Goal: Transaction & Acquisition: Purchase product/service

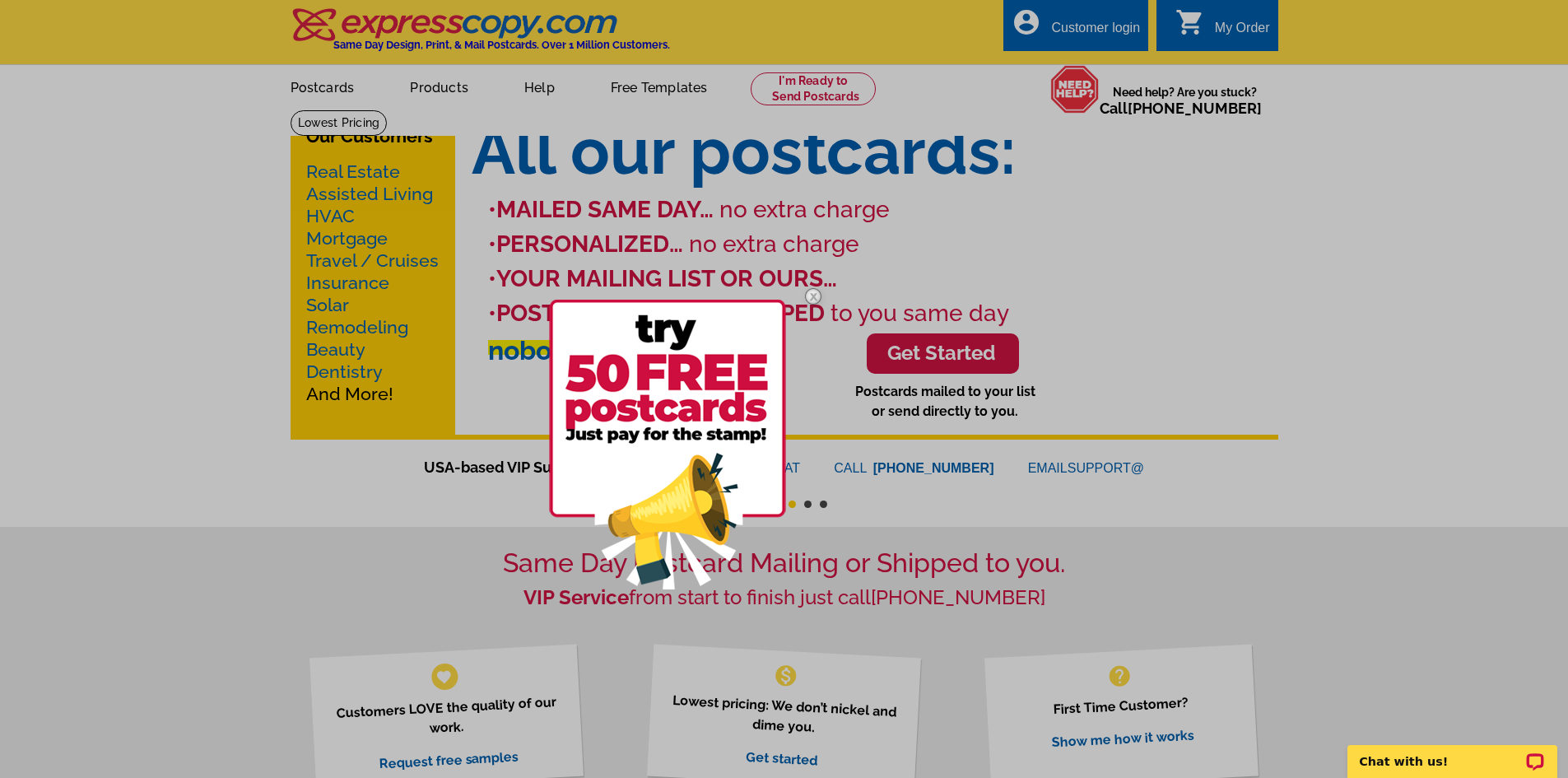
click at [812, 296] on img at bounding box center [812, 296] width 47 height 47
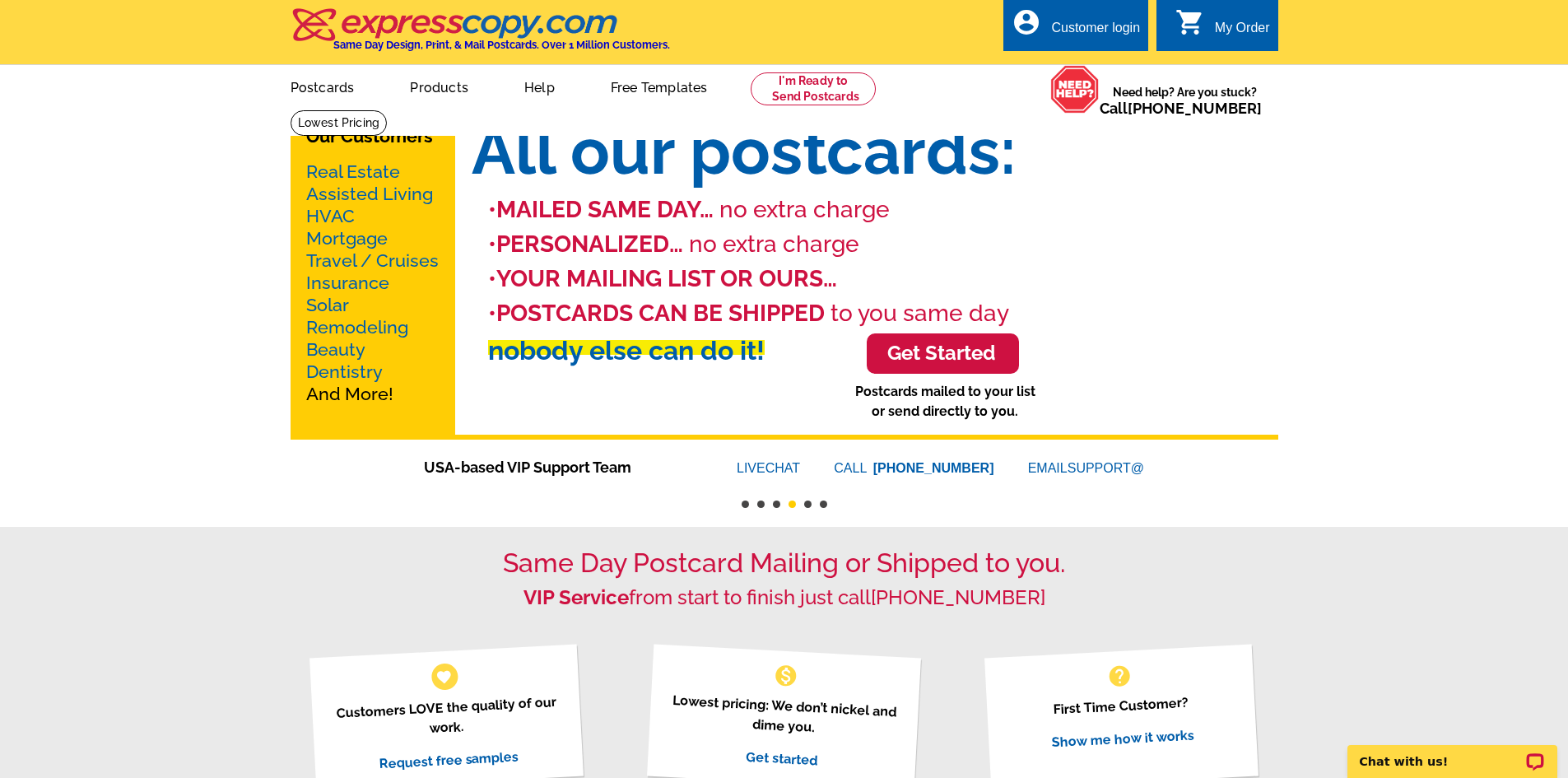
click at [363, 243] on link "Mortgage" at bounding box center [347, 238] width 82 height 20
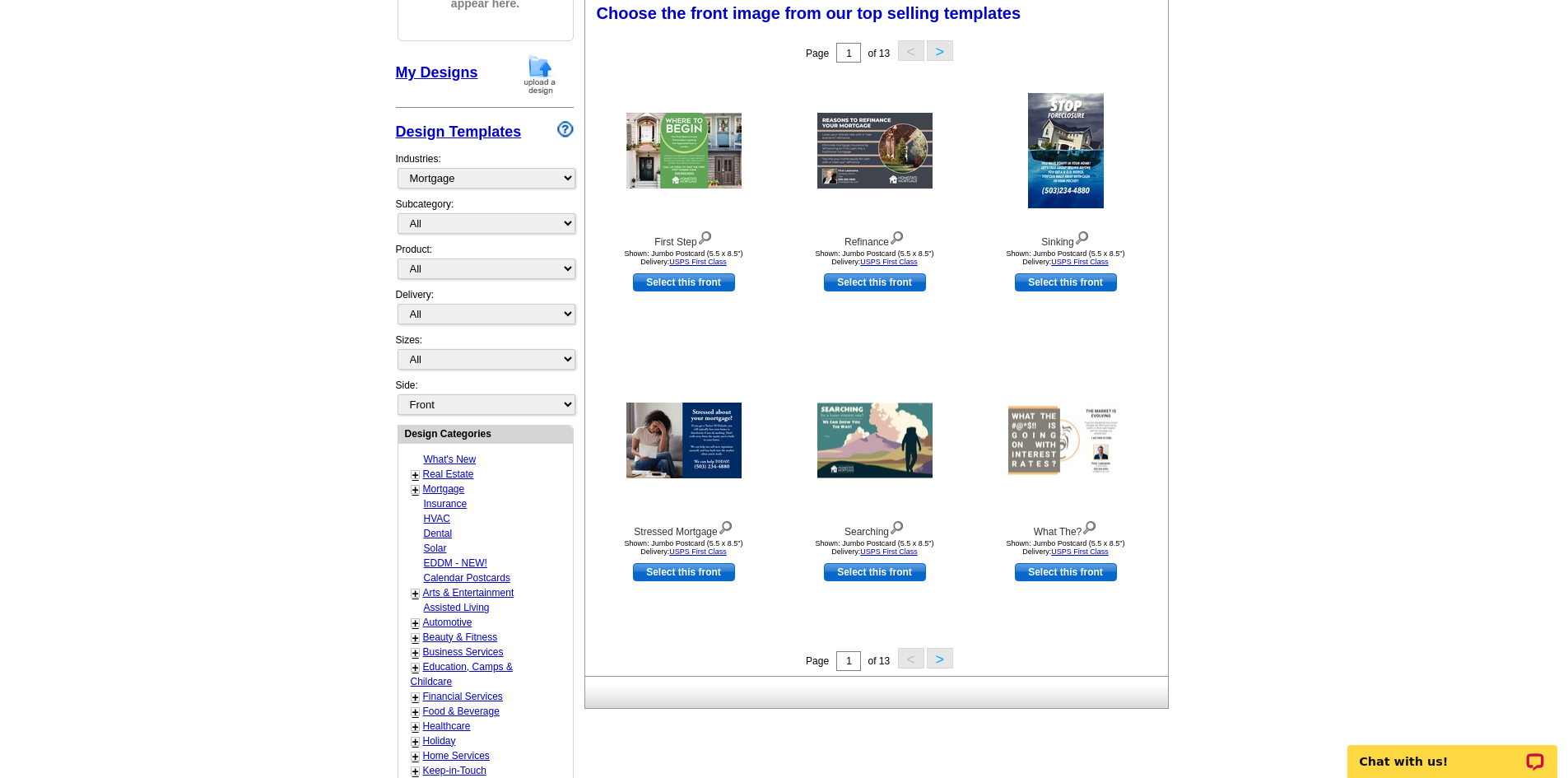
scroll to position [299, 0]
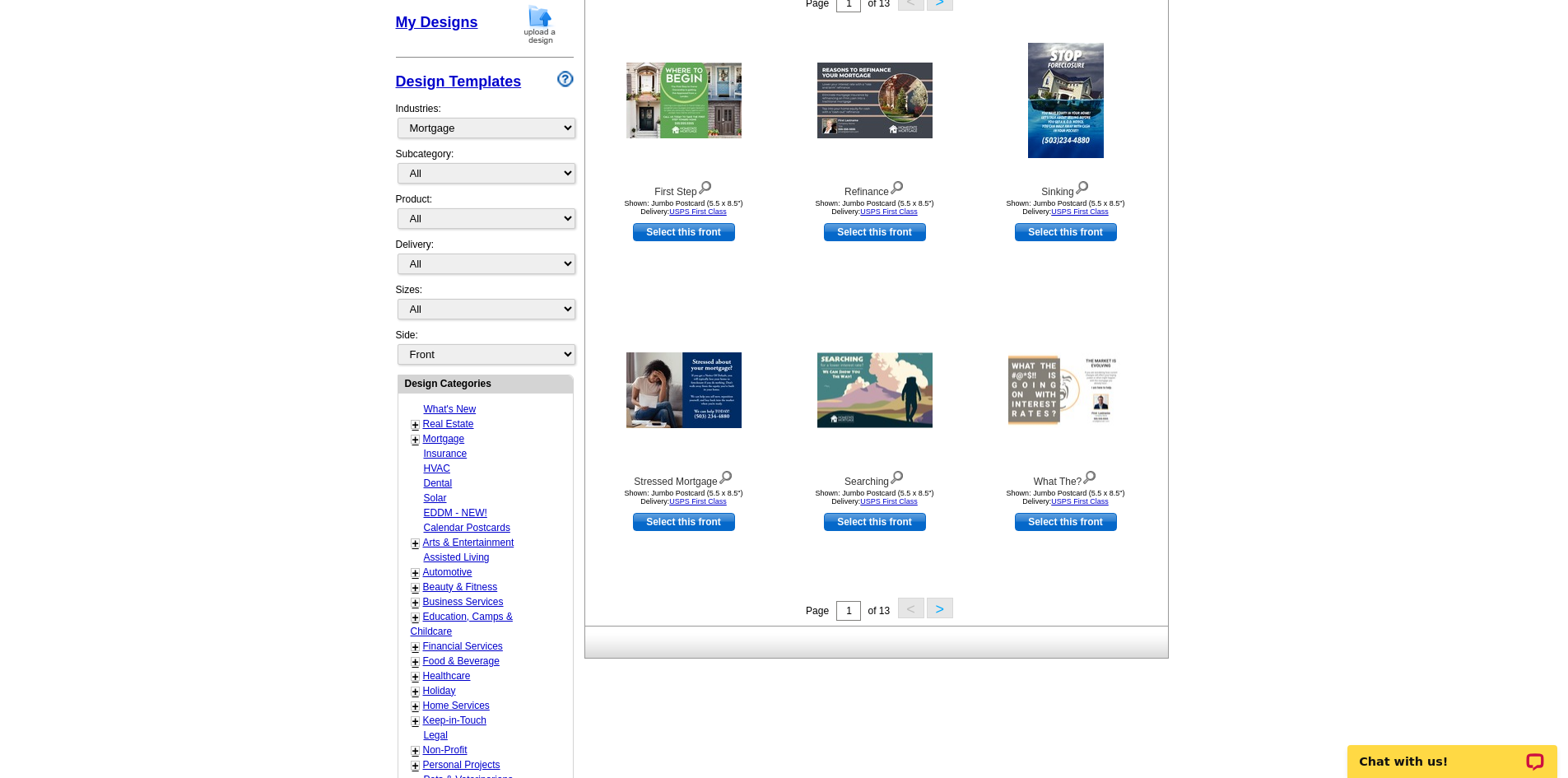
click at [477, 517] on link "EDDM - NEW!" at bounding box center [455, 513] width 63 height 11
select select "1150"
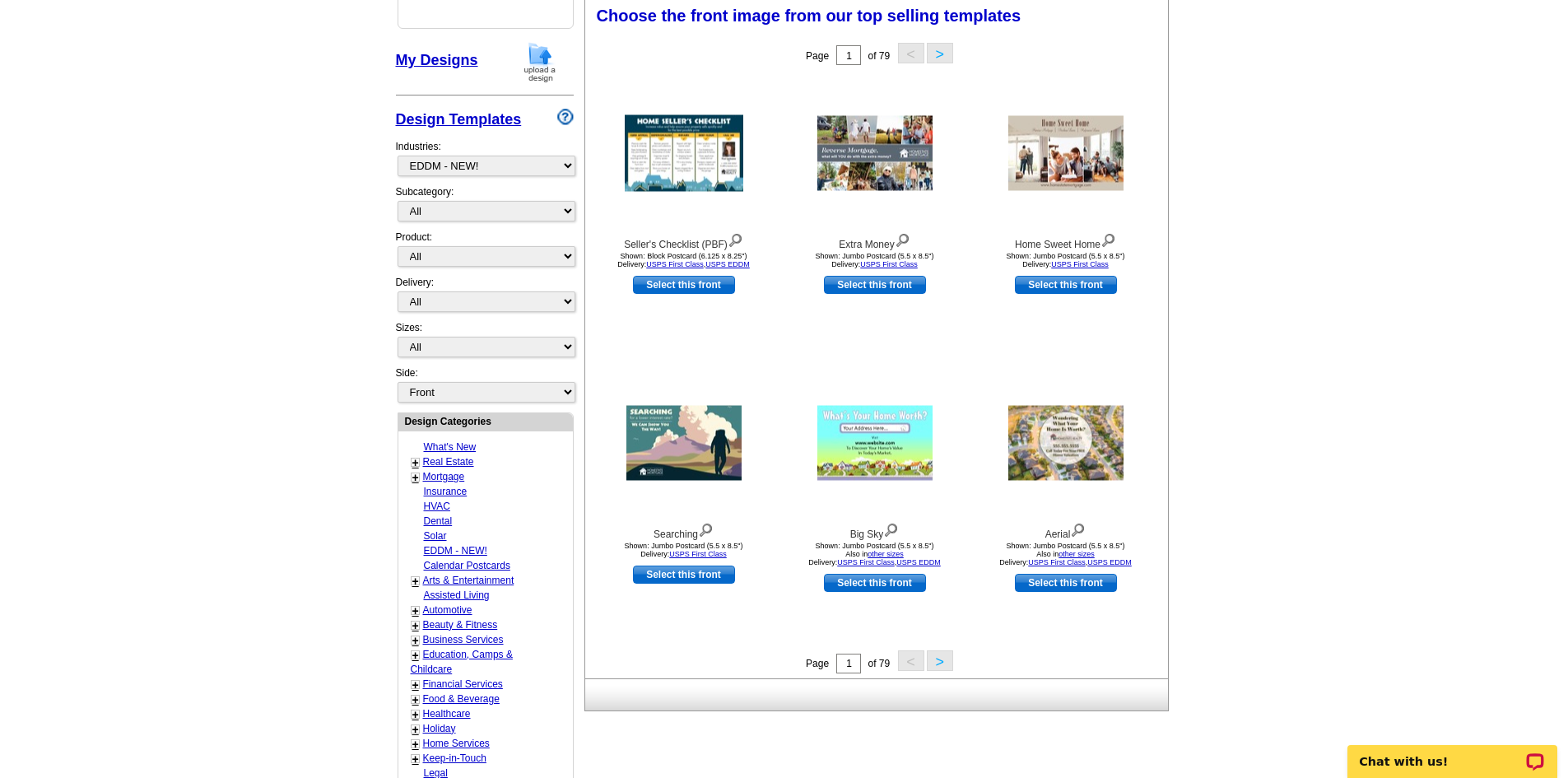
scroll to position [259, 0]
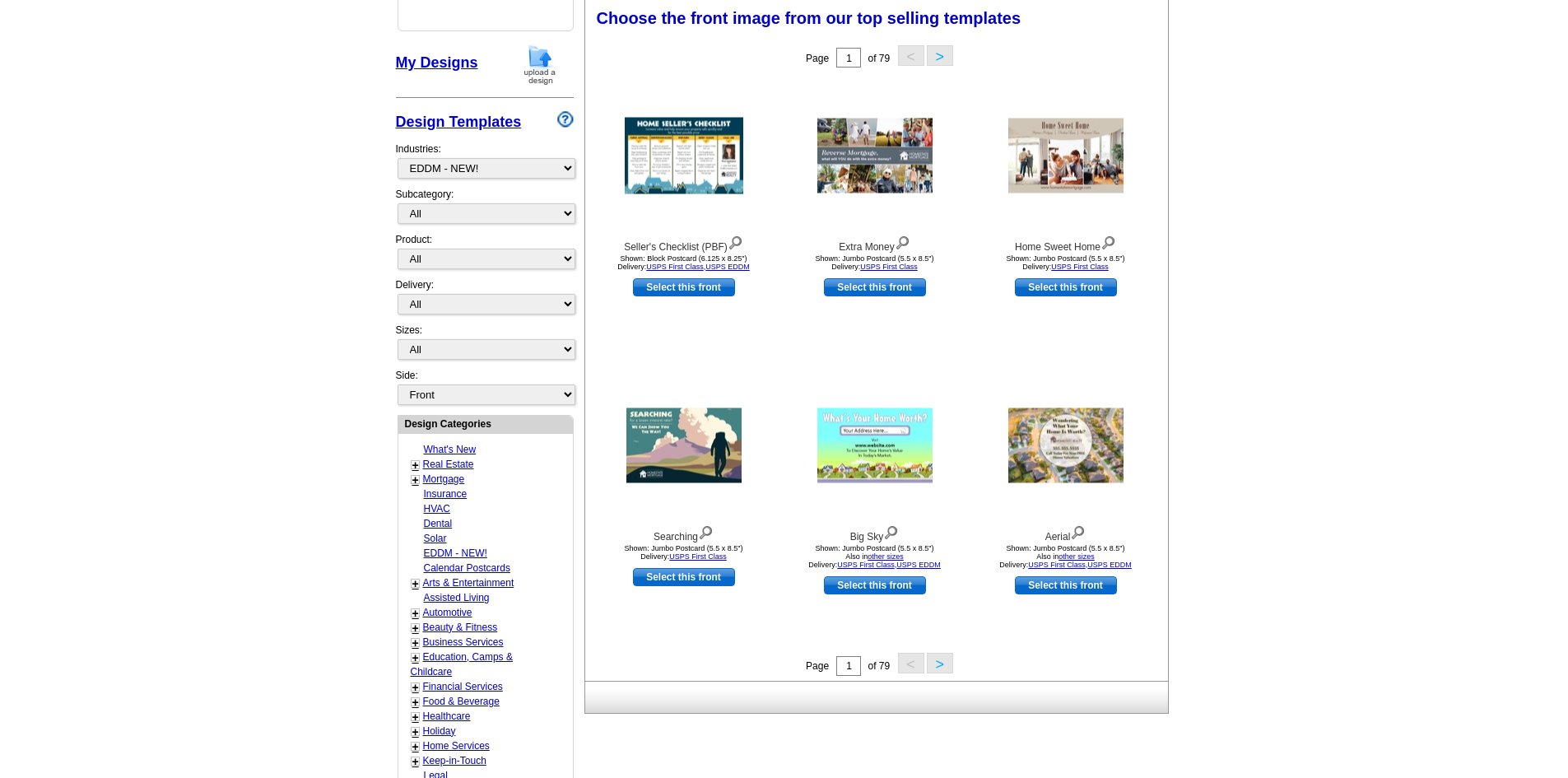
click at [941, 56] on button ">" at bounding box center [940, 56] width 26 height 20
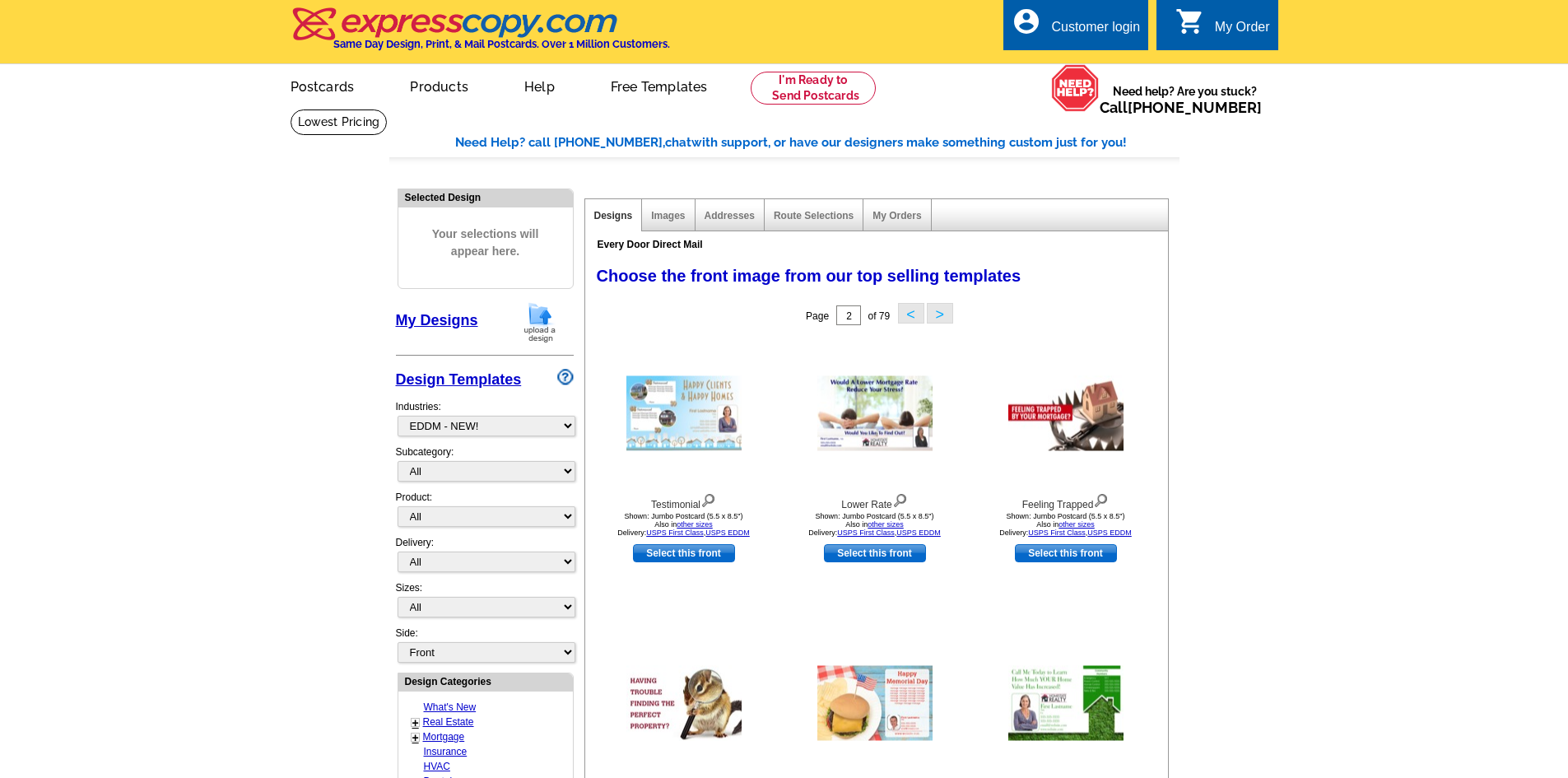
scroll to position [0, 0]
click at [388, 110] on link at bounding box center [338, 123] width 97 height 26
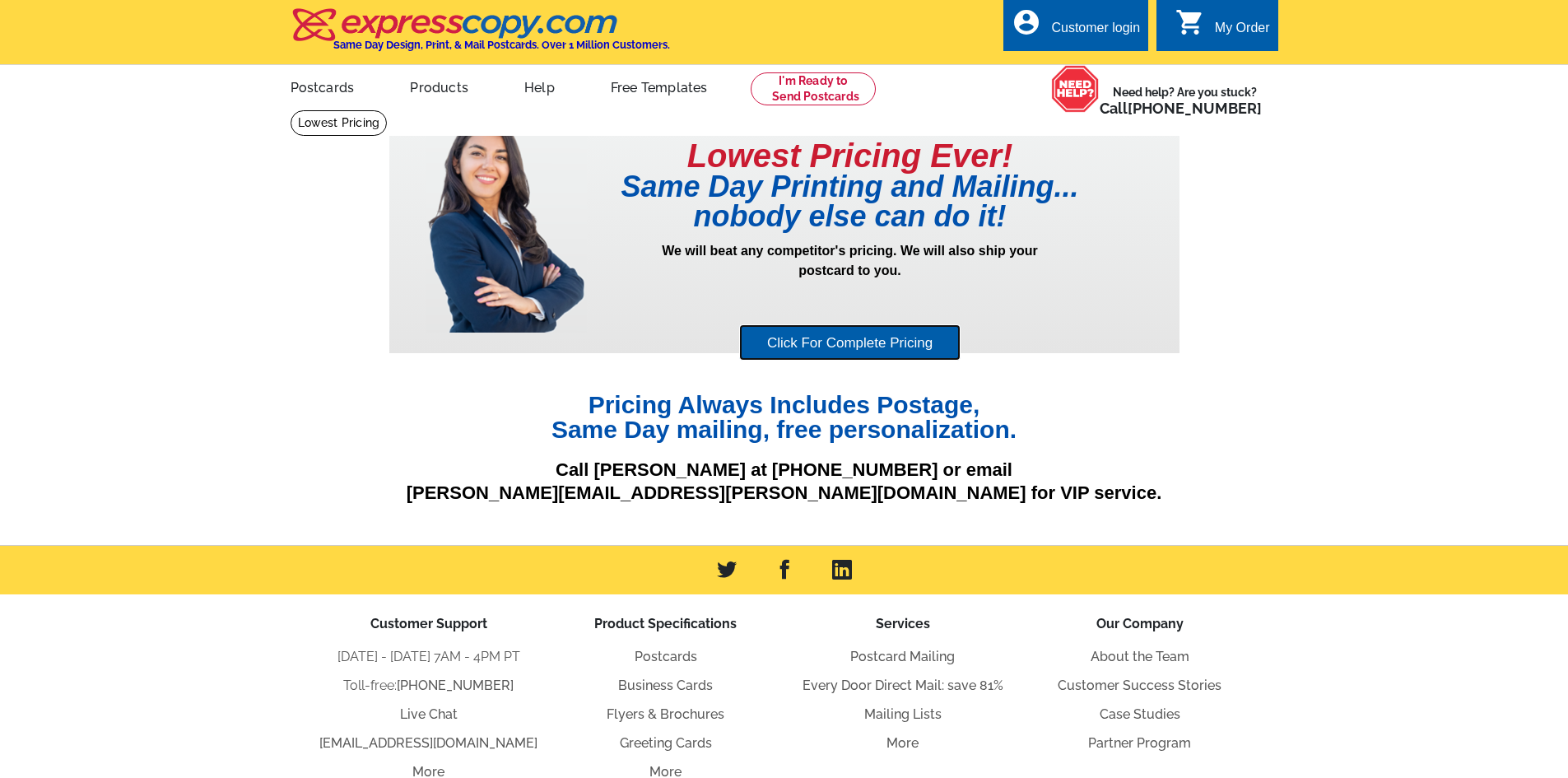
click at [925, 339] on link "Click For Complete Pricing" at bounding box center [849, 343] width 222 height 37
